Goal: Task Accomplishment & Management: Complete application form

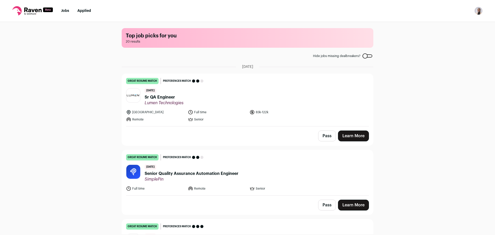
click at [355, 136] on link "Learn More" at bounding box center [353, 135] width 31 height 11
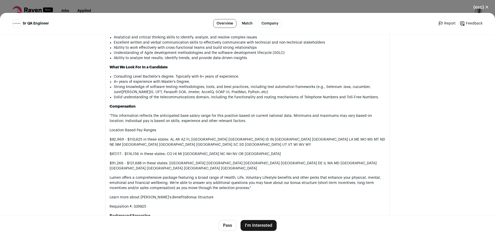
scroll to position [464, 0]
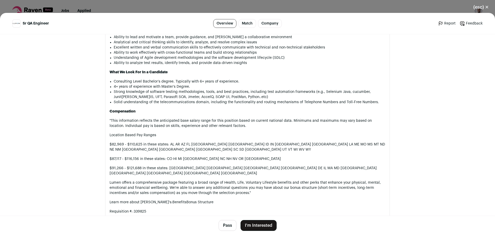
click at [253, 224] on button "I'm Interested" at bounding box center [258, 225] width 36 height 11
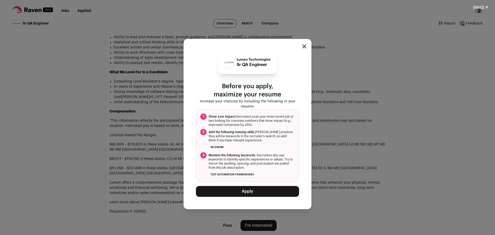
click at [273, 190] on button "Apply" at bounding box center [247, 191] width 103 height 11
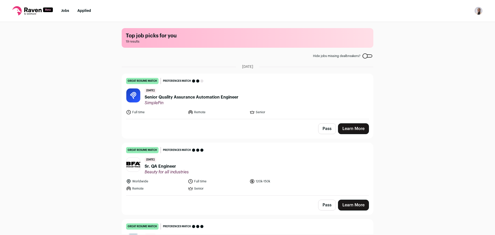
click at [354, 124] on link "Learn More" at bounding box center [353, 128] width 31 height 11
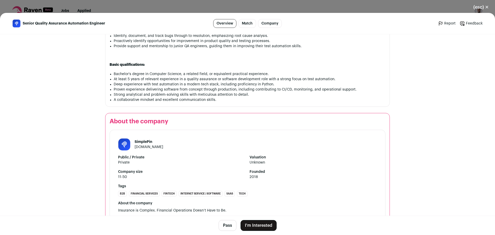
scroll to position [411, 0]
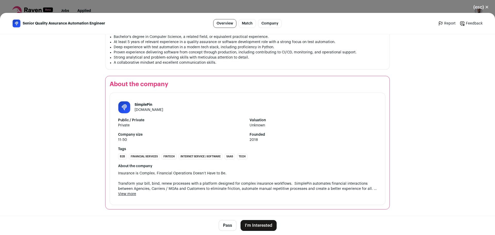
click at [261, 226] on button "I'm Interested" at bounding box center [258, 225] width 36 height 11
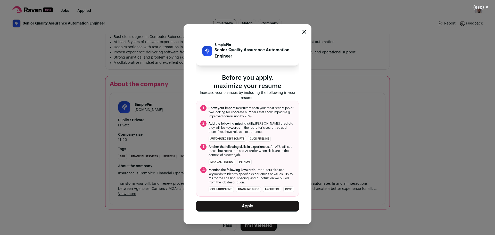
click at [253, 209] on button "Apply" at bounding box center [247, 205] width 103 height 11
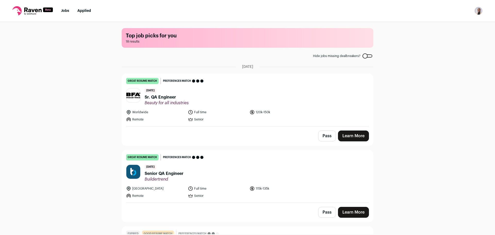
click at [346, 138] on link "Learn More" at bounding box center [353, 135] width 31 height 11
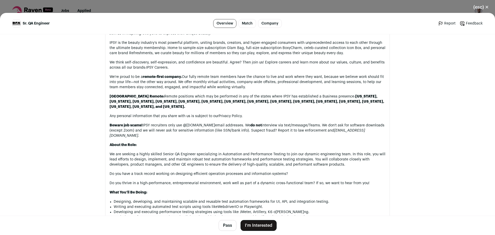
scroll to position [309, 0]
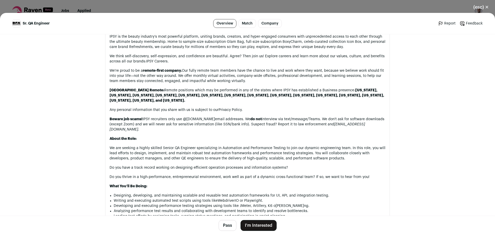
click at [270, 221] on button "I'm Interested" at bounding box center [258, 225] width 36 height 11
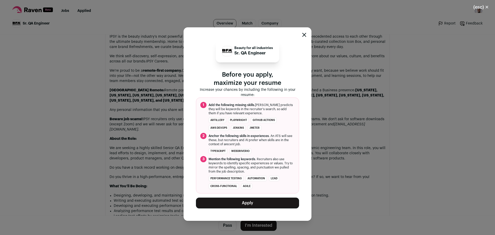
click at [273, 201] on button "Apply" at bounding box center [247, 202] width 103 height 11
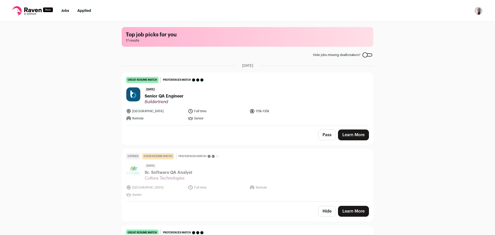
scroll to position [0, 0]
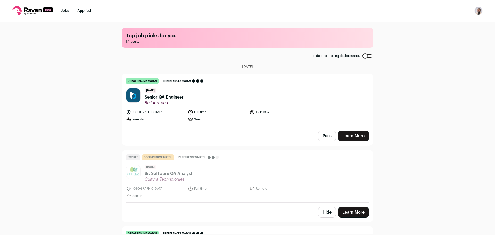
click at [346, 132] on link "Learn More" at bounding box center [353, 135] width 31 height 11
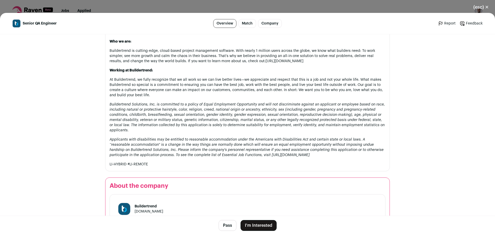
scroll to position [489, 0]
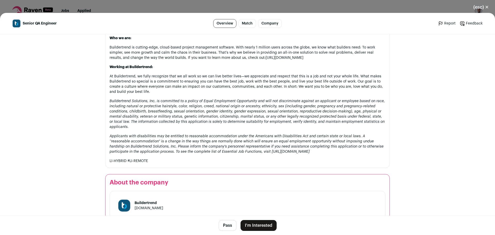
click at [268, 227] on button "I'm Interested" at bounding box center [258, 225] width 36 height 11
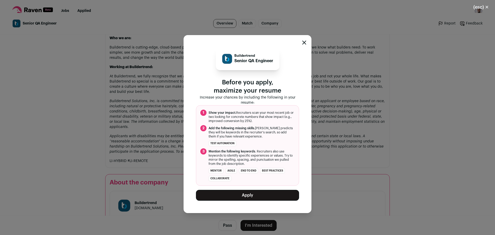
click at [278, 192] on button "Apply" at bounding box center [247, 195] width 103 height 11
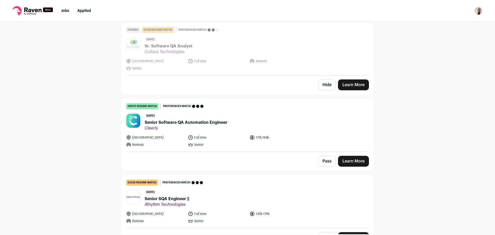
scroll to position [52, 0]
click at [355, 162] on link "Learn More" at bounding box center [353, 160] width 31 height 11
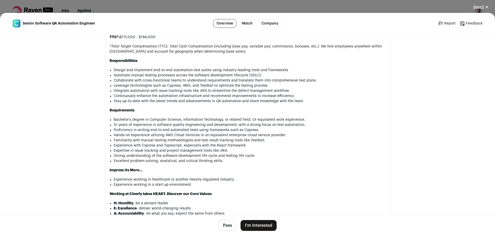
scroll to position [412, 0]
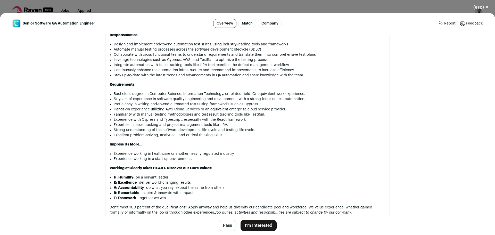
click at [268, 224] on button "I'm Interested" at bounding box center [258, 225] width 36 height 11
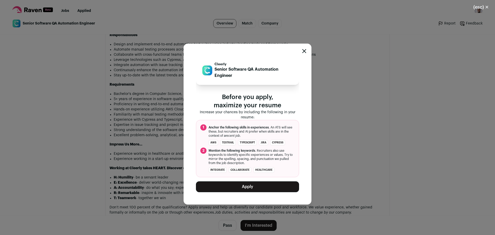
click at [254, 189] on button "Apply" at bounding box center [247, 186] width 103 height 11
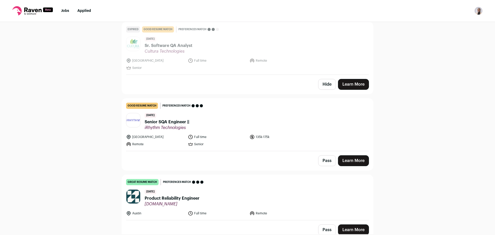
click at [364, 158] on link "Learn More" at bounding box center [353, 160] width 31 height 11
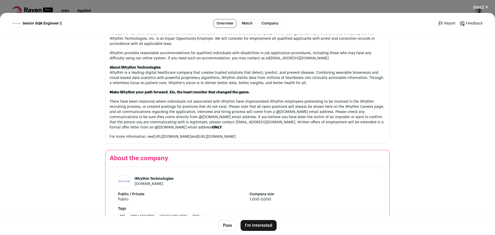
scroll to position [541, 0]
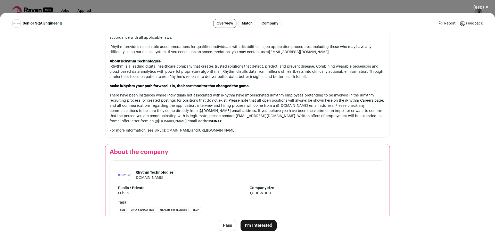
click at [251, 225] on button "I'm Interested" at bounding box center [258, 225] width 36 height 11
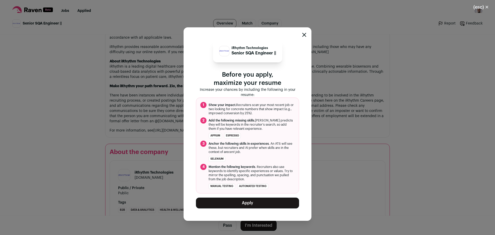
click at [269, 203] on button "Apply" at bounding box center [247, 202] width 103 height 11
